Goal: Entertainment & Leisure: Consume media (video, audio)

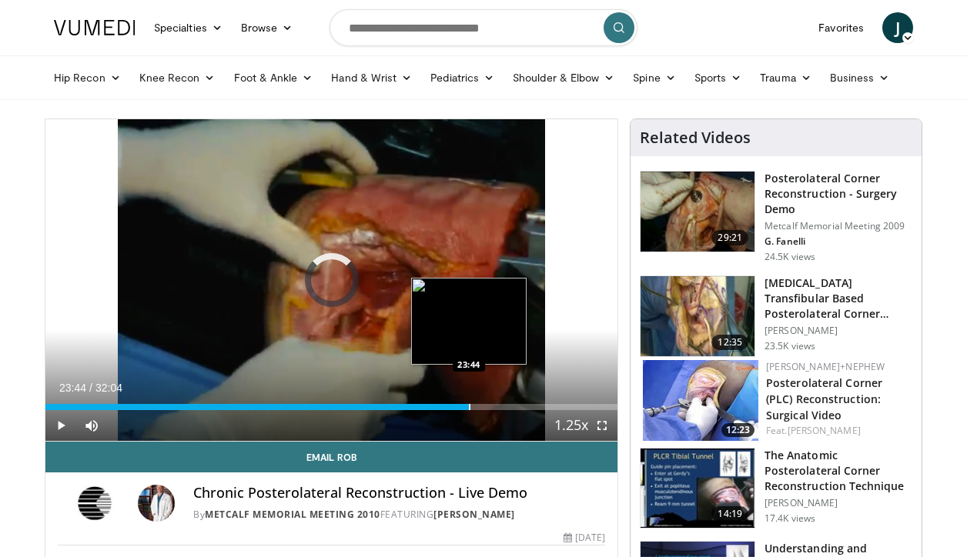
click at [468, 403] on div "Loaded : 4.16% 00:25 23:44" at bounding box center [331, 403] width 572 height 15
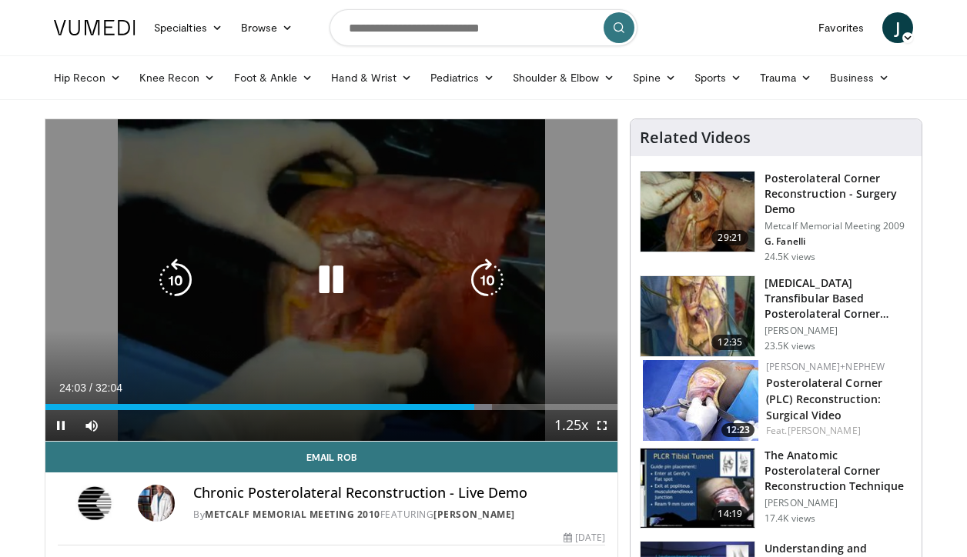
click at [333, 274] on icon "Video Player" at bounding box center [330, 280] width 43 height 43
